Goal: Information Seeking & Learning: Learn about a topic

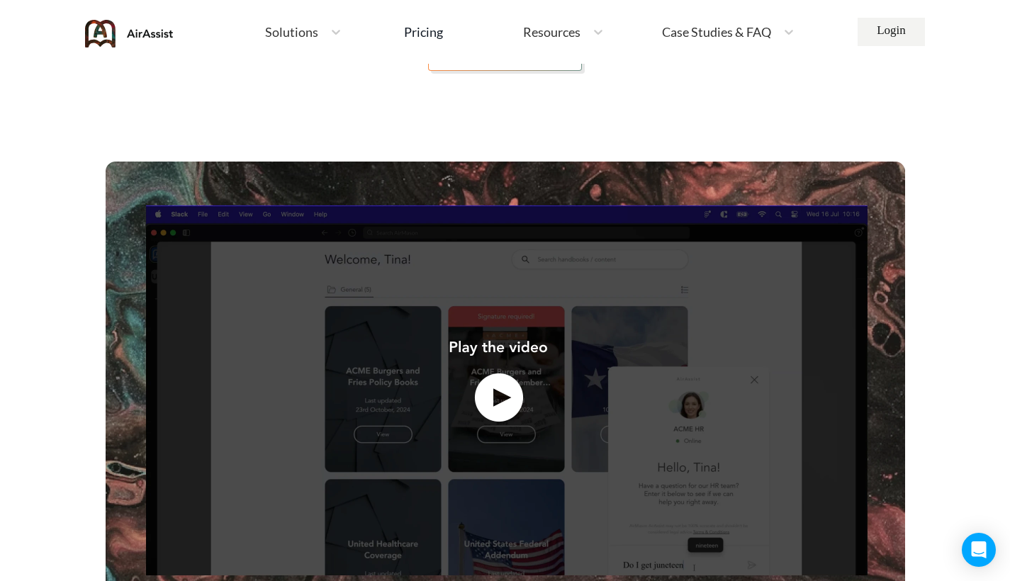
scroll to position [472, 0]
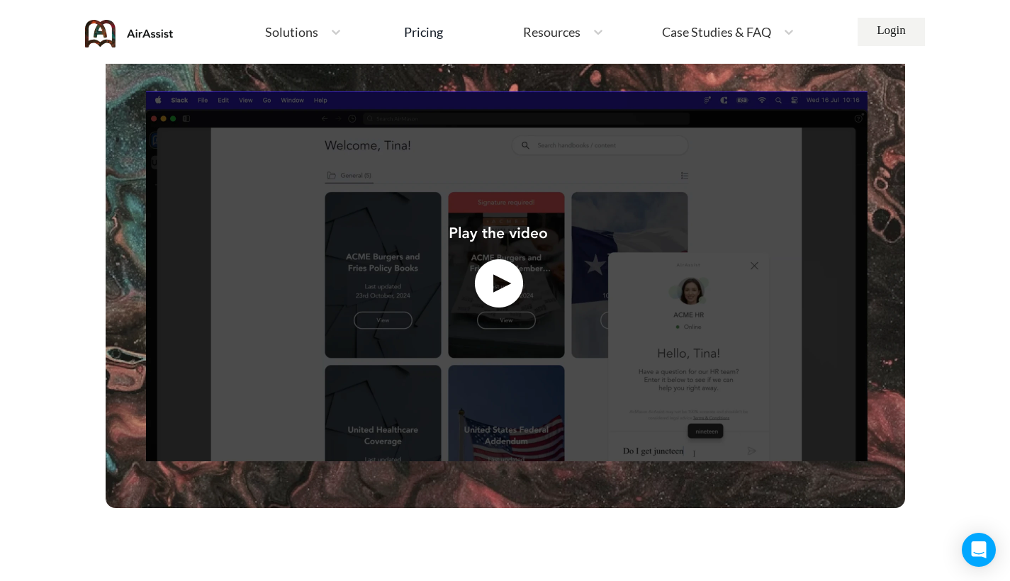
click at [486, 288] on img at bounding box center [506, 277] width 800 height 461
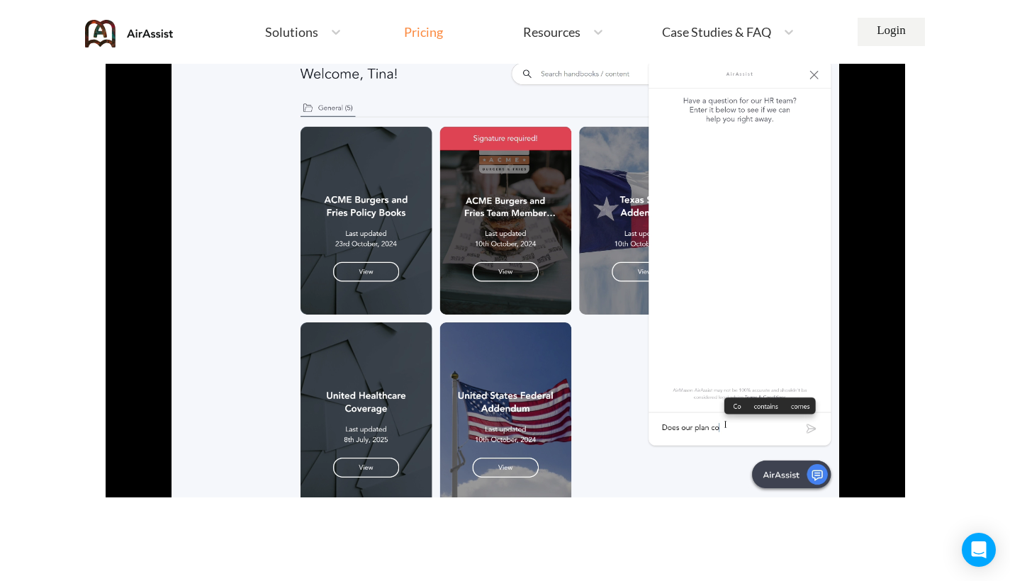
click at [432, 26] on div "Pricing" at bounding box center [423, 32] width 39 height 13
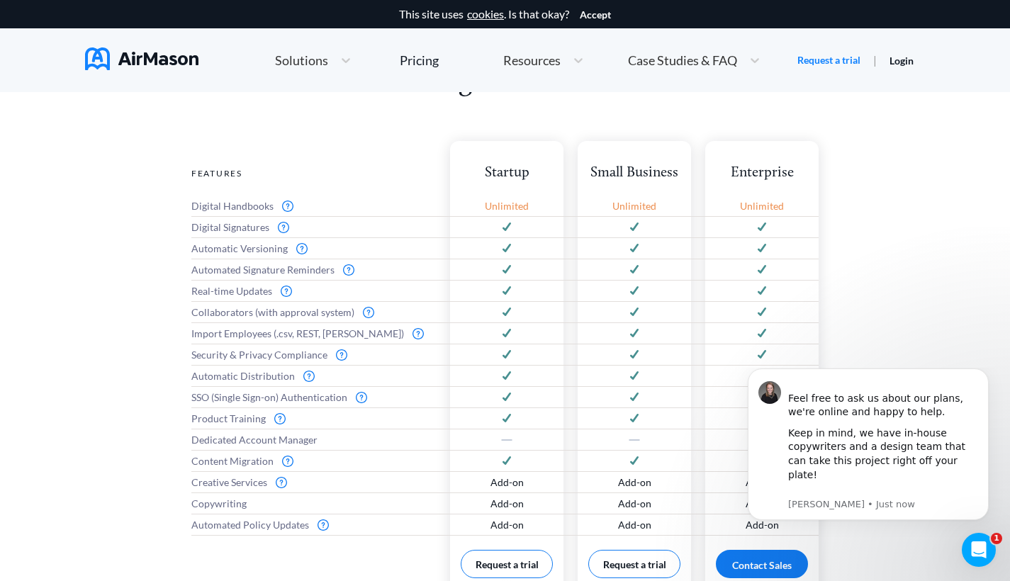
scroll to position [622, 0]
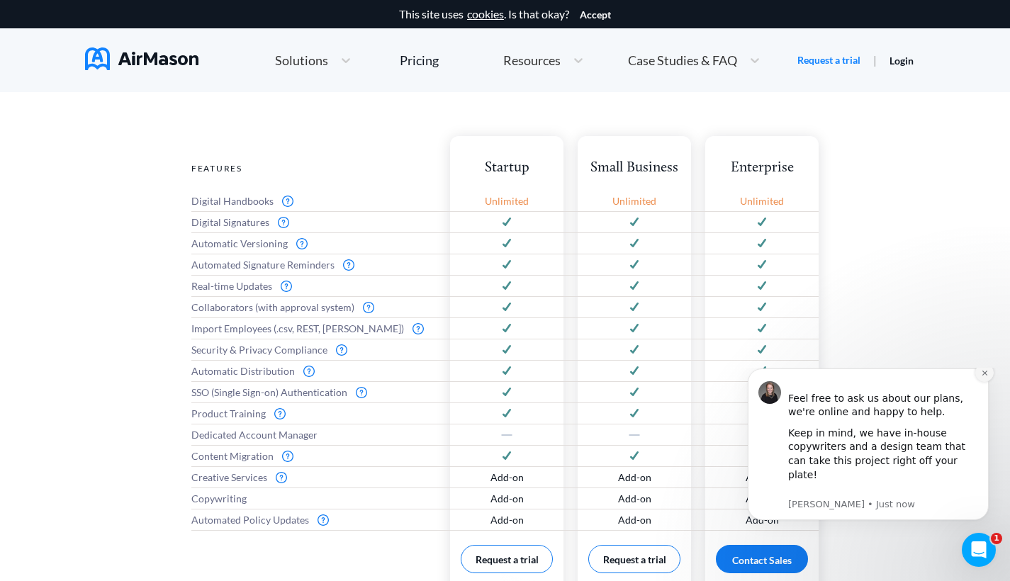
click at [989, 382] on button "Dismiss notification" at bounding box center [984, 373] width 18 height 18
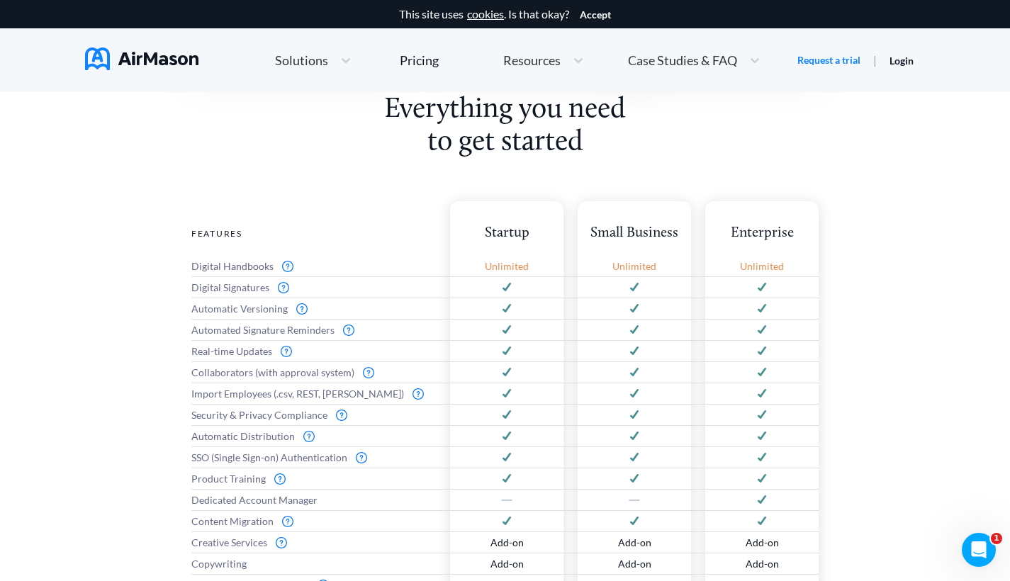
scroll to position [559, 0]
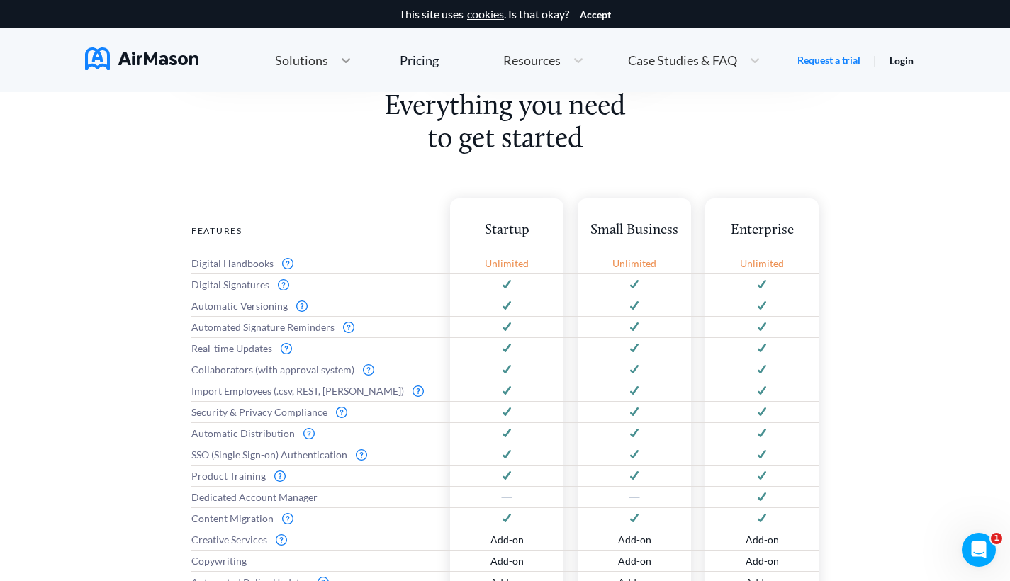
click at [351, 64] on div at bounding box center [346, 60] width 26 height 14
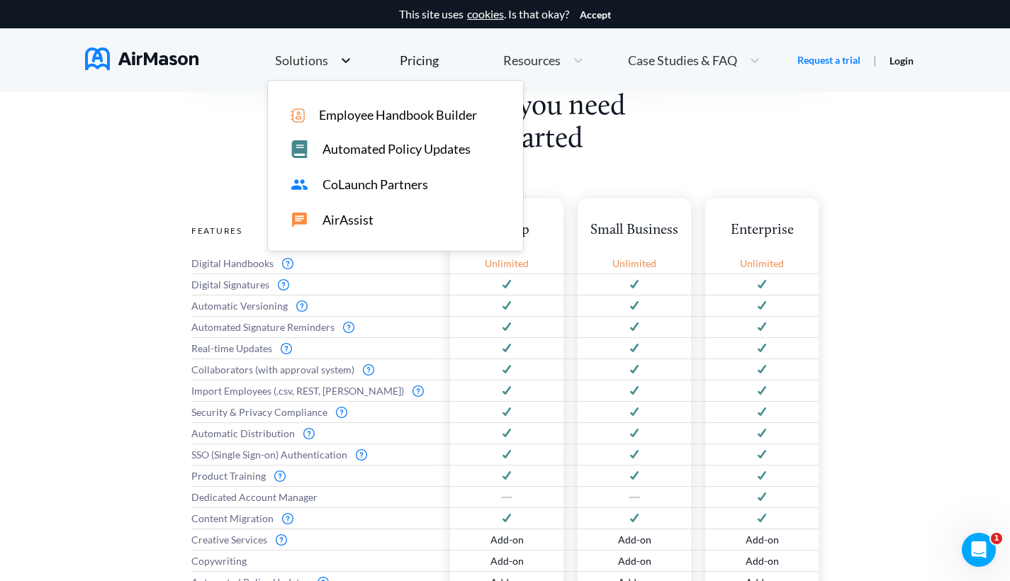
scroll to position [527, 0]
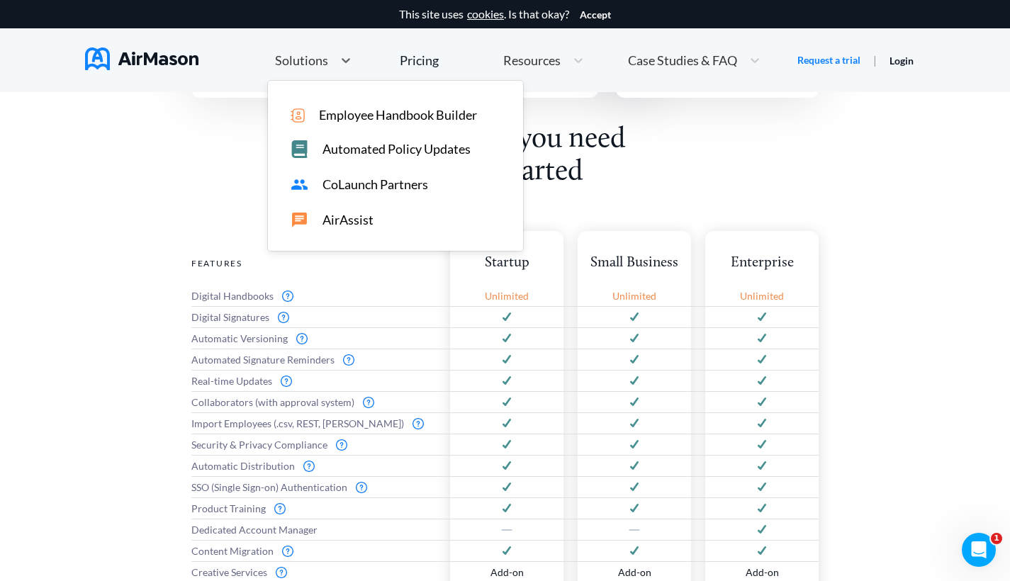
click at [309, 55] on span "Solutions" at bounding box center [301, 60] width 53 height 13
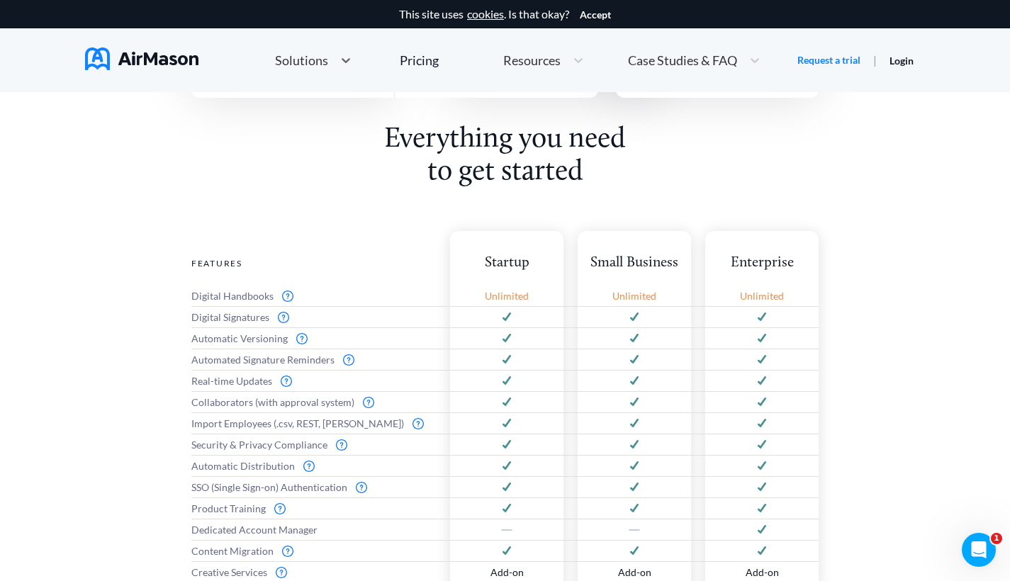
click at [326, 33] on nav "Home Employee Handbook Builder Automated Policy Updates Select is focused , pre…" at bounding box center [505, 60] width 840 height 64
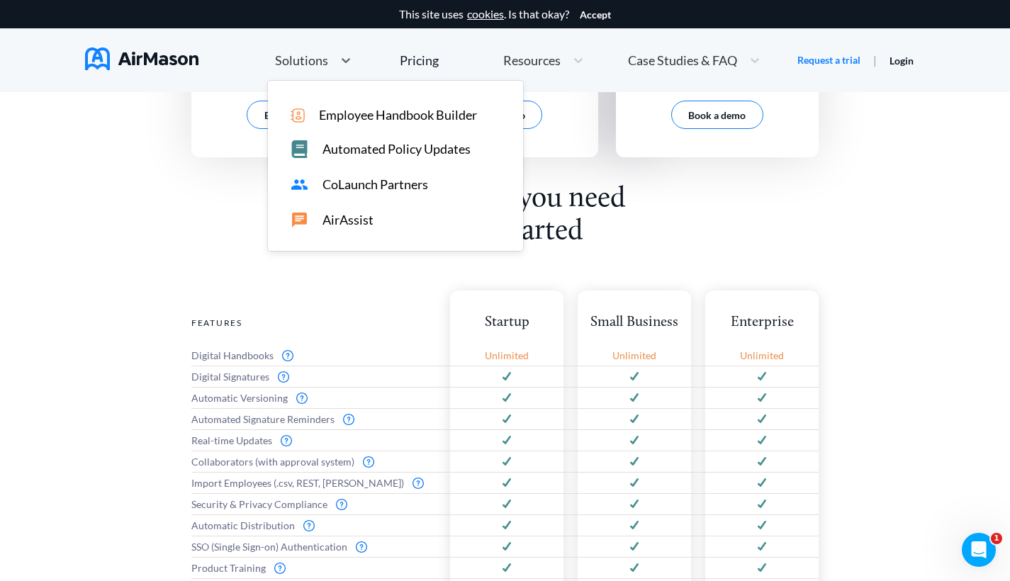
click at [326, 60] on span "Solutions" at bounding box center [301, 60] width 53 height 13
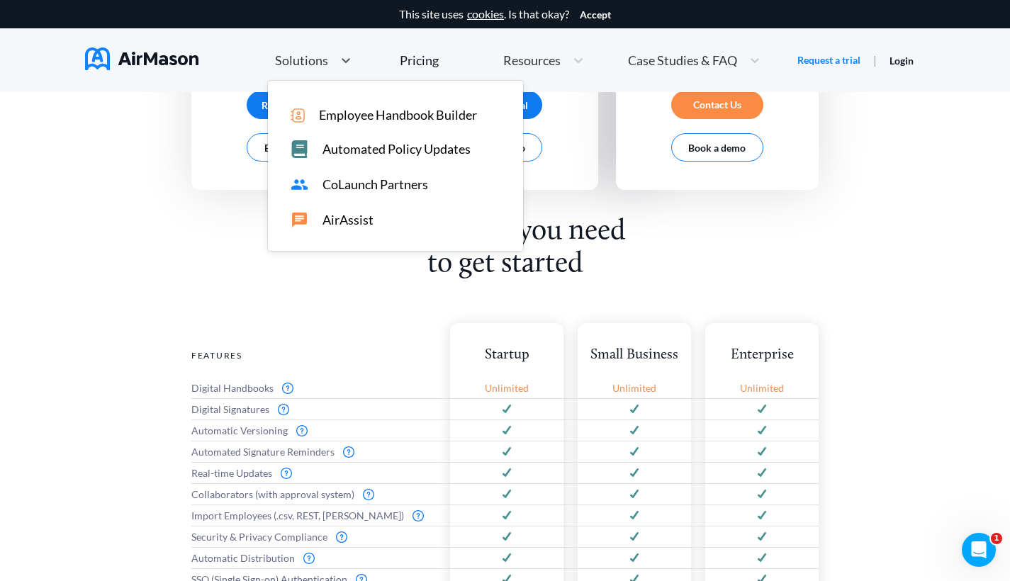
click at [363, 180] on span "CoLaunch Partners" at bounding box center [376, 184] width 106 height 15
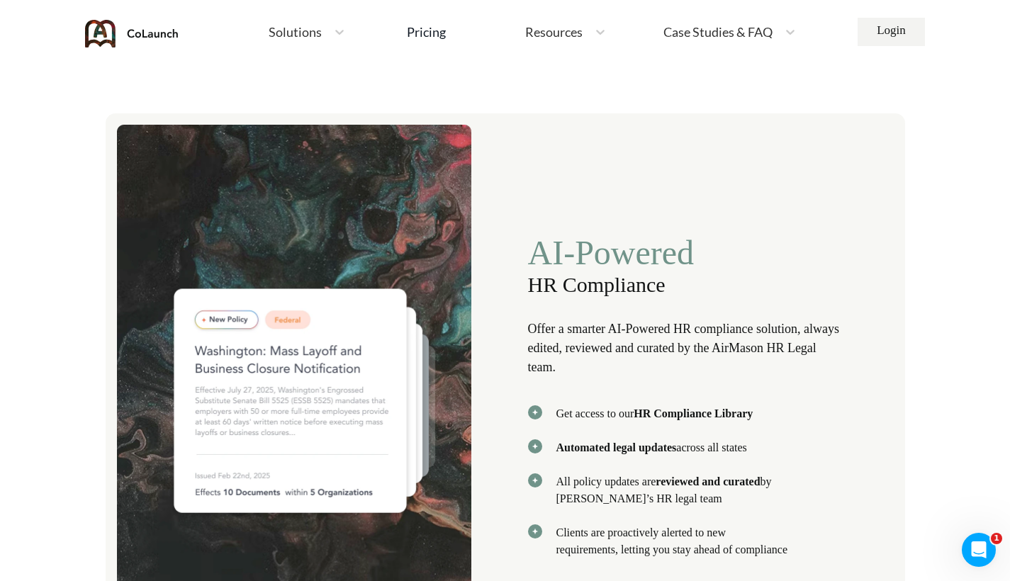
scroll to position [2974, 0]
